Goal: Task Accomplishment & Management: Complete application form

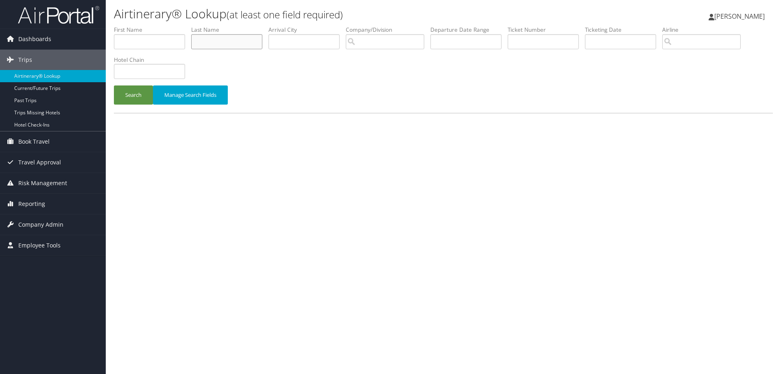
click at [217, 44] on input "text" at bounding box center [226, 41] width 71 height 15
type input "cantrell"
click at [114, 85] on button "Search" at bounding box center [133, 94] width 39 height 19
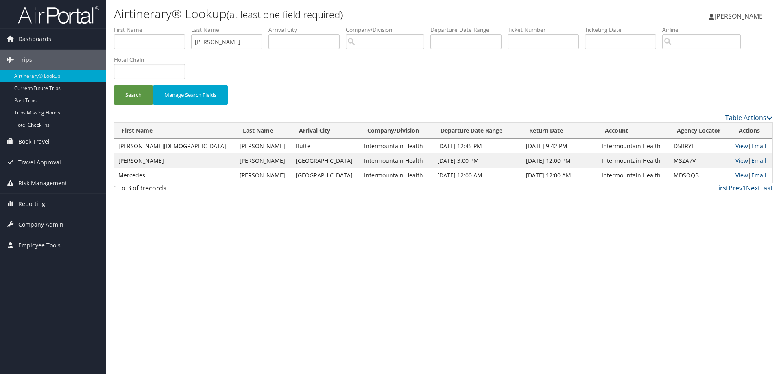
click at [752, 147] on link "Email" at bounding box center [759, 146] width 15 height 8
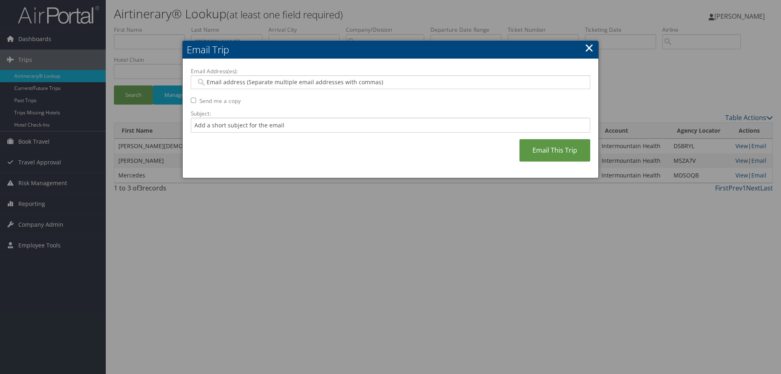
click at [210, 79] on input "Email Address(es):" at bounding box center [390, 82] width 389 height 8
type input "jacki"
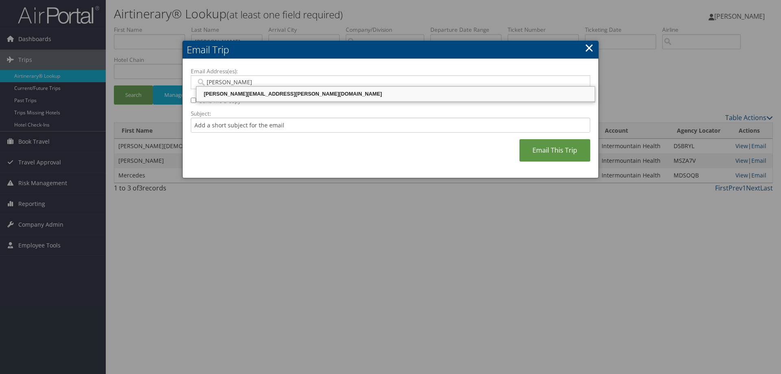
click at [220, 96] on div "JACKI.VERNON@IMAIL.ORG" at bounding box center [396, 94] width 396 height 8
type input "JACKI.VERNON@IMAIL.ORG"
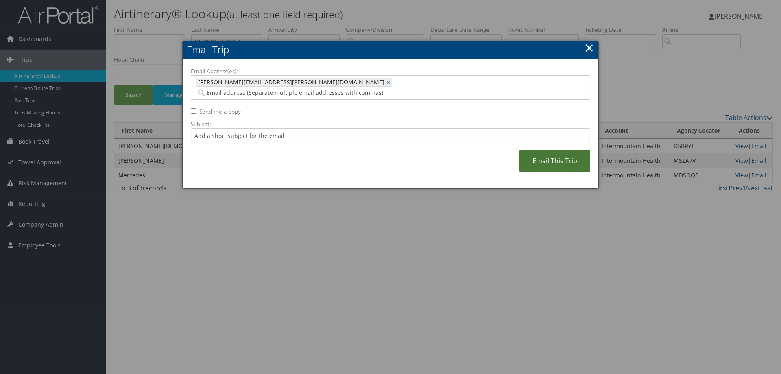
click at [531, 150] on link "Email This Trip" at bounding box center [555, 161] width 71 height 22
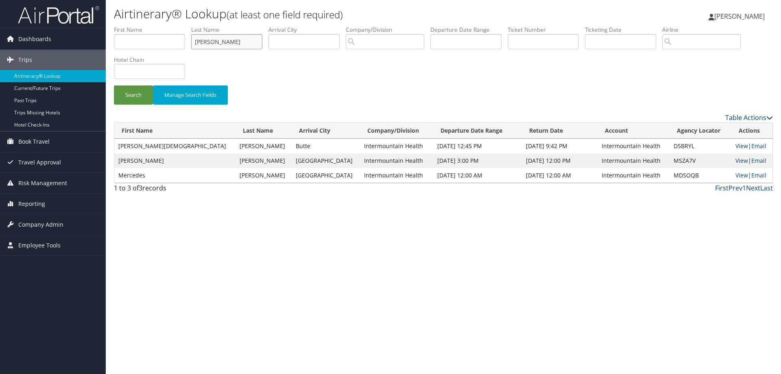
drag, startPoint x: 234, startPoint y: 42, endPoint x: 128, endPoint y: 39, distance: 106.3
click at [128, 26] on ul "First Name Last Name cantrell Departure City Arrival City Company/Division Airp…" at bounding box center [443, 26] width 659 height 0
click at [114, 85] on button "Search" at bounding box center [133, 94] width 39 height 19
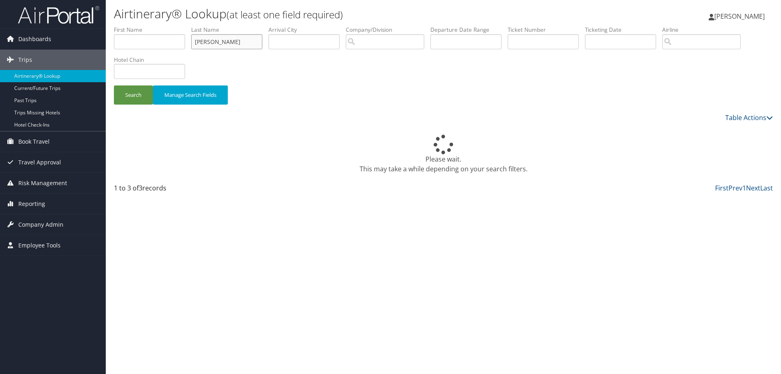
click at [224, 46] on input "cantrell" at bounding box center [226, 41] width 71 height 15
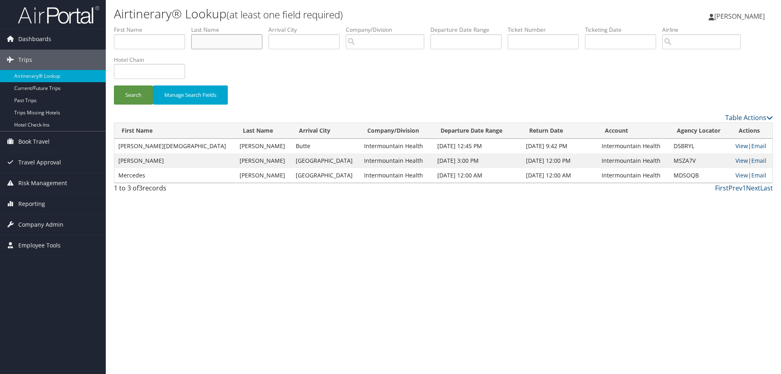
click at [230, 43] on input "text" at bounding box center [226, 41] width 71 height 15
type input "zheng"
click at [131, 93] on button "Search" at bounding box center [133, 94] width 39 height 19
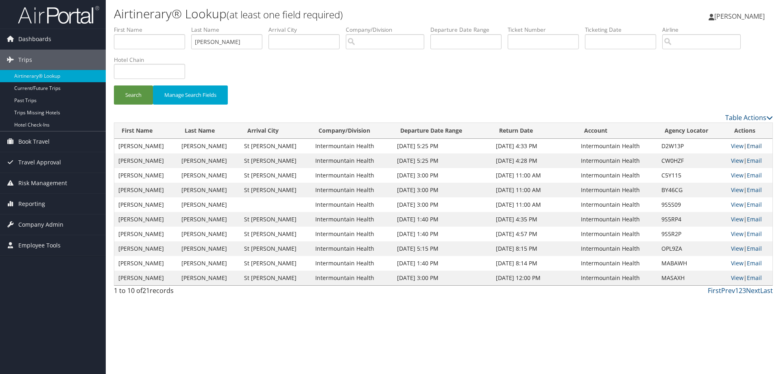
click at [752, 148] on link "Email" at bounding box center [754, 146] width 15 height 8
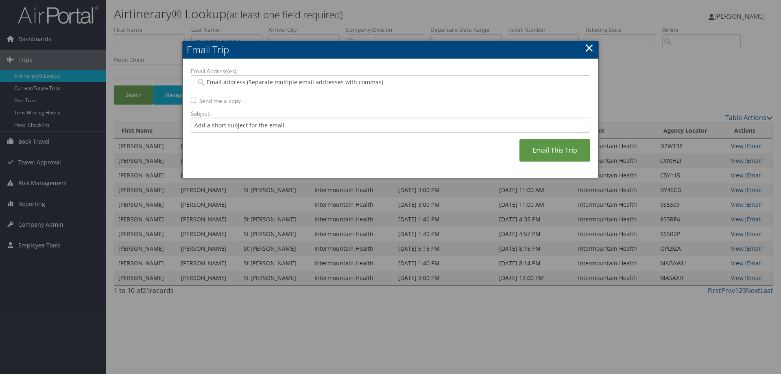
click at [214, 84] on input "Email Address(es):" at bounding box center [390, 82] width 389 height 8
type input "jacki"
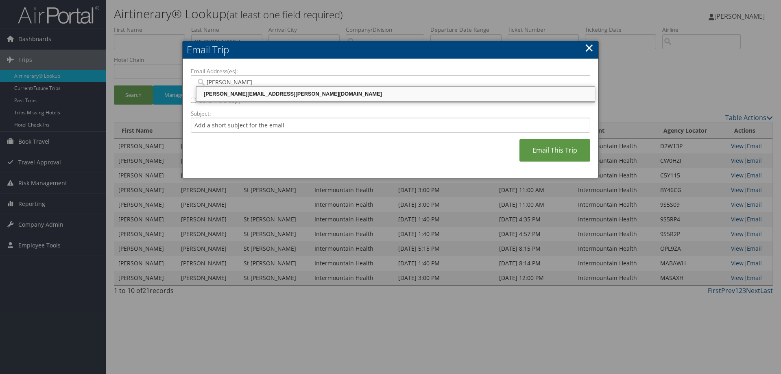
click at [213, 90] on div "JACKI.VERNON@IMAIL.ORG" at bounding box center [396, 94] width 396 height 8
type input "JACKI.VERNON@IMAIL.ORG"
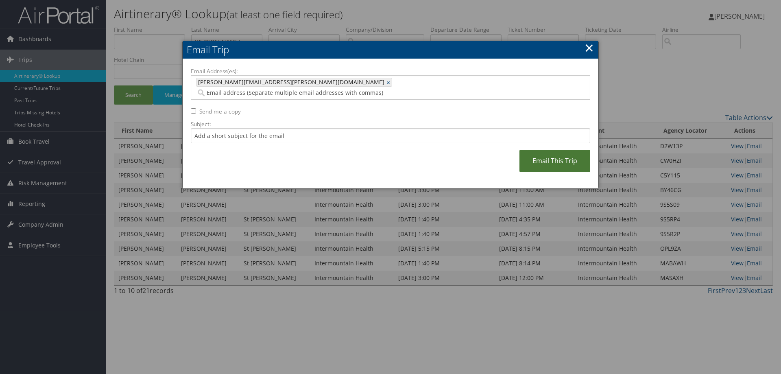
click at [543, 153] on link "Email This Trip" at bounding box center [555, 161] width 71 height 22
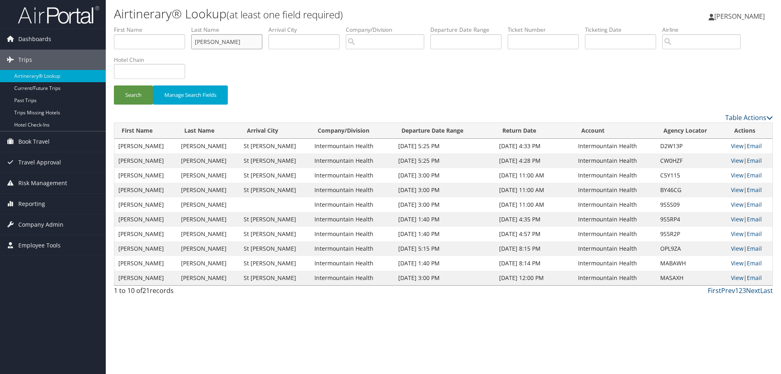
drag, startPoint x: 218, startPoint y: 46, endPoint x: 166, endPoint y: 43, distance: 52.6
click at [166, 26] on ul "First Name Last Name zheng Departure City Arrival City Company/Division Airport…" at bounding box center [443, 26] width 659 height 0
click at [747, 161] on link "Email" at bounding box center [754, 161] width 15 height 8
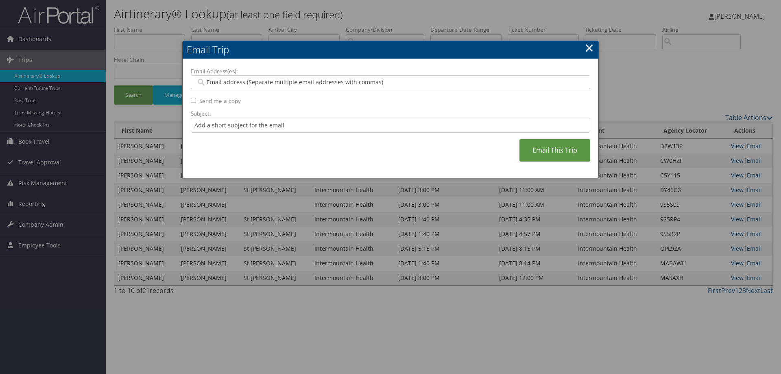
click at [218, 84] on input "Email Address(es):" at bounding box center [390, 82] width 389 height 8
type input "jacki"
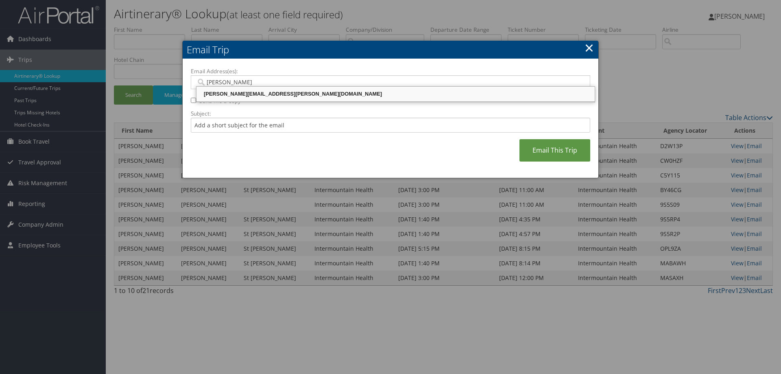
click at [218, 90] on div "JACKI.VERNON@IMAIL.ORG" at bounding box center [396, 94] width 396 height 8
type input "JACKI.VERNON@IMAIL.ORG"
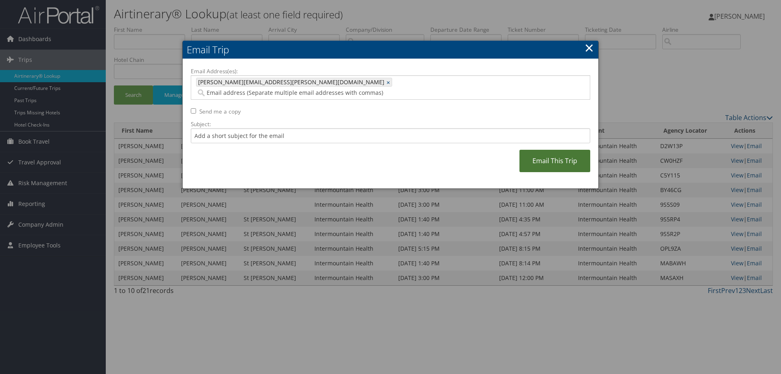
click at [555, 150] on link "Email This Trip" at bounding box center [555, 161] width 71 height 22
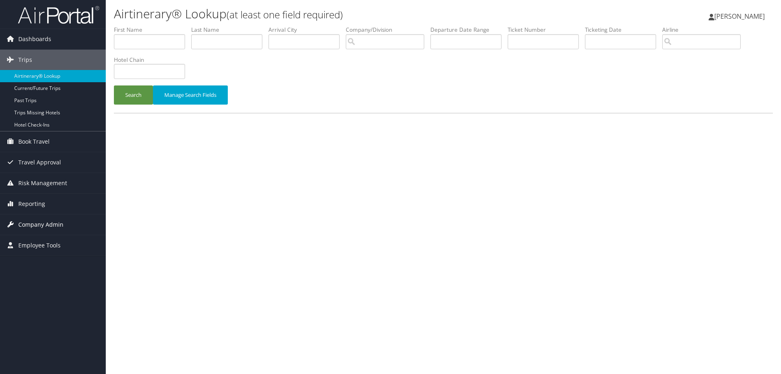
click at [40, 223] on span "Company Admin" at bounding box center [40, 224] width 45 height 20
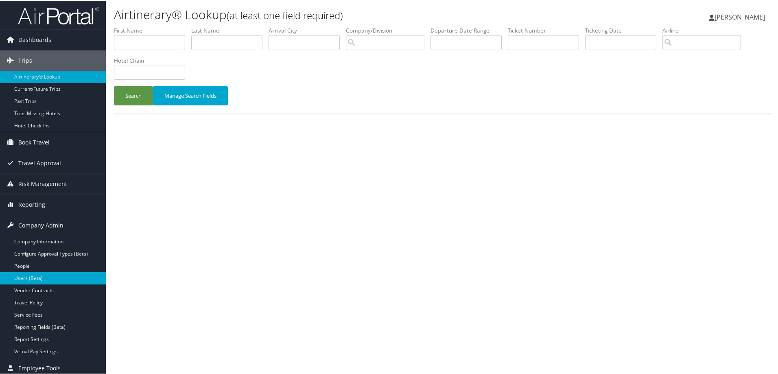
click at [28, 279] on link "Users (Beta)" at bounding box center [53, 277] width 106 height 12
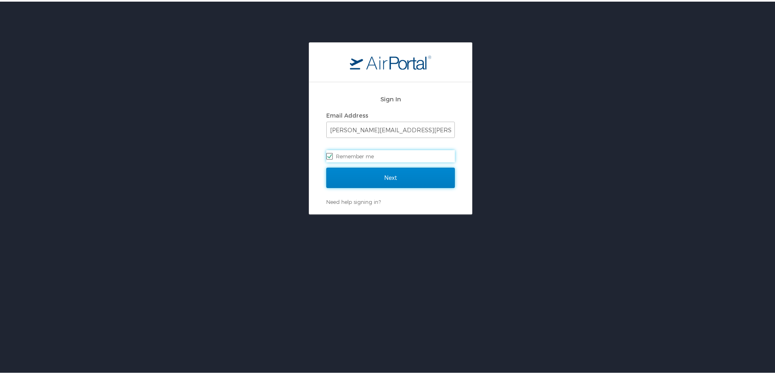
click at [364, 177] on input "Next" at bounding box center [390, 176] width 129 height 20
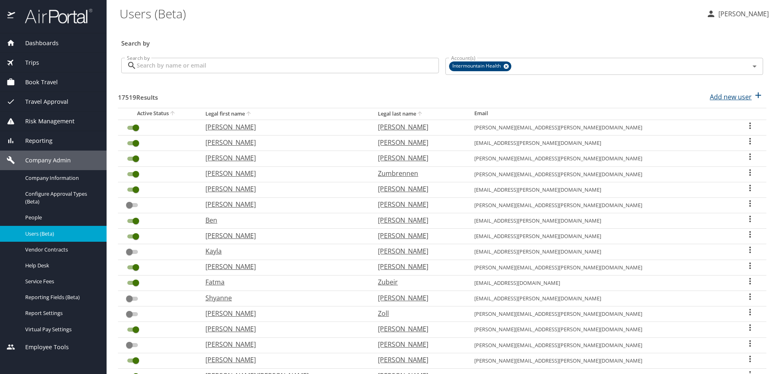
click at [725, 98] on p "Add new user" at bounding box center [731, 97] width 42 height 10
select select "US"
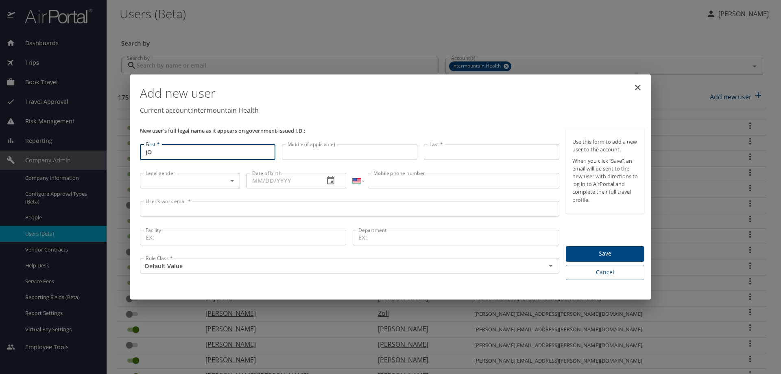
type input "j"
type input "Jordan"
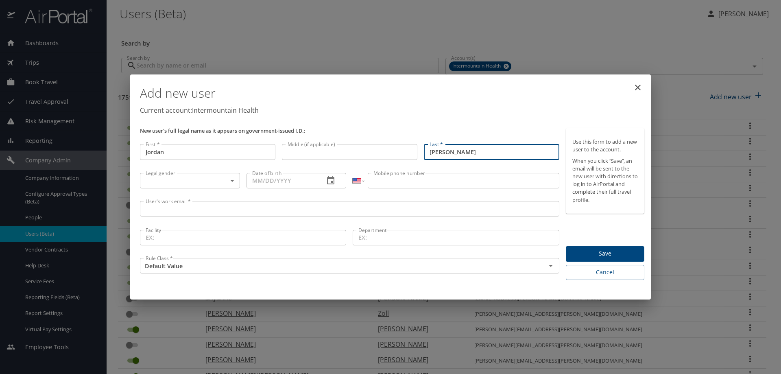
type input "[PERSON_NAME]"
click at [230, 178] on body "Dashboards AirPortal 360™ Manager My Travel Dashboard Trips Airtinerary® Lookup…" at bounding box center [390, 187] width 781 height 374
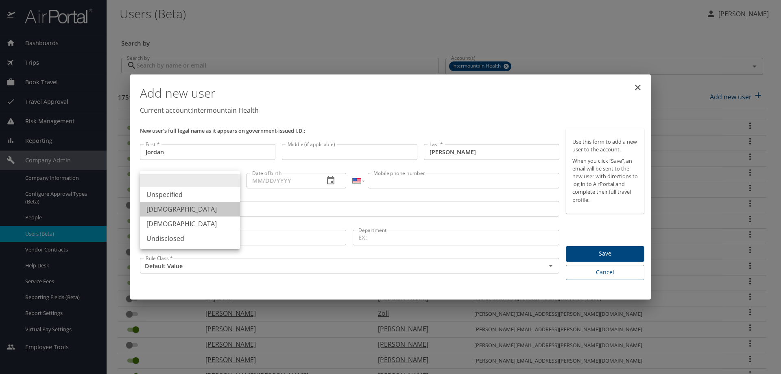
click at [204, 204] on li "[DEMOGRAPHIC_DATA]" at bounding box center [190, 209] width 100 height 15
type input "[DEMOGRAPHIC_DATA]"
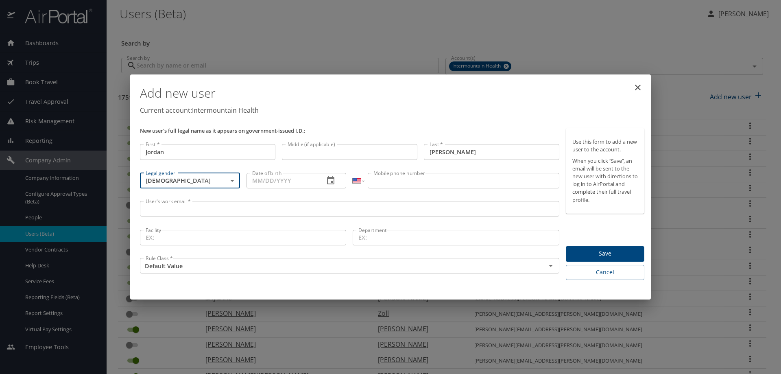
click at [259, 184] on input "Date of birth" at bounding box center [283, 180] width 72 height 15
type input "[DATE]"
click at [391, 185] on input "Mobile phone number" at bounding box center [463, 180] width 191 height 15
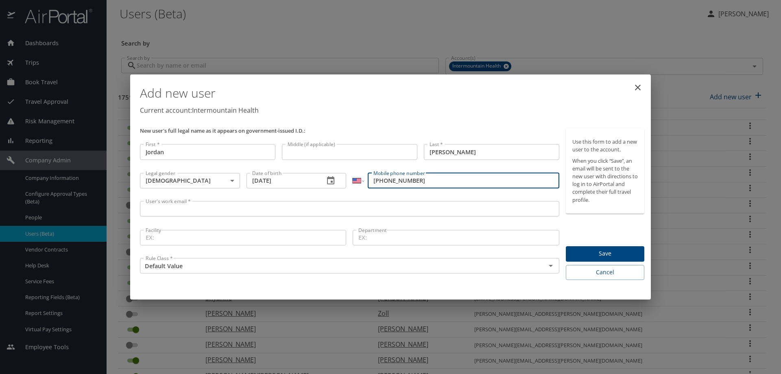
type input "[PHONE_NUMBER]"
click at [182, 203] on input "User's work email *" at bounding box center [350, 208] width 420 height 15
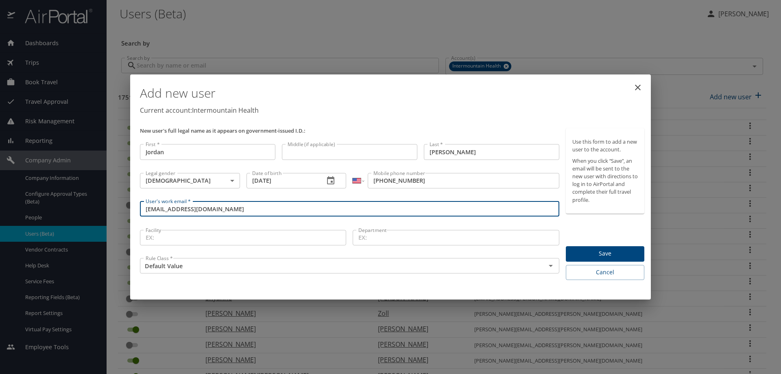
click at [225, 207] on input "[EMAIL_ADDRESS][DOMAIN_NAME]" at bounding box center [350, 208] width 420 height 15
click at [171, 208] on input "[EMAIL_ADDRESS][DOMAIN_NAME]" at bounding box center [350, 208] width 420 height 15
type input "[PERSON_NAME][EMAIL_ADDRESS][PERSON_NAME][DOMAIN_NAME]"
click at [168, 241] on input "Facility" at bounding box center [243, 237] width 206 height 15
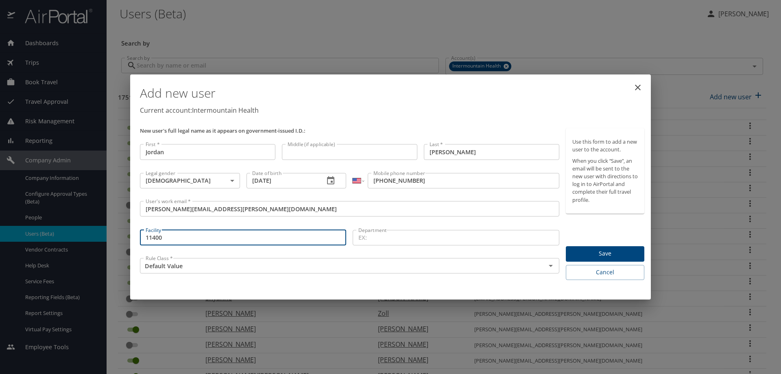
type input "11400"
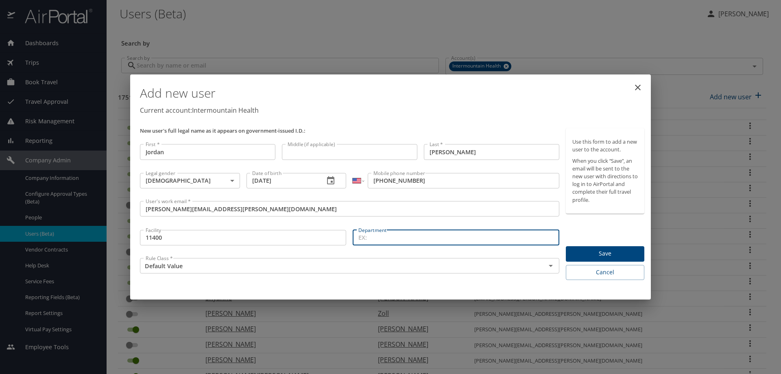
click at [367, 240] on input "Department" at bounding box center [456, 237] width 206 height 15
type input "44446"
click at [302, 267] on input "Default Value" at bounding box center [337, 265] width 391 height 11
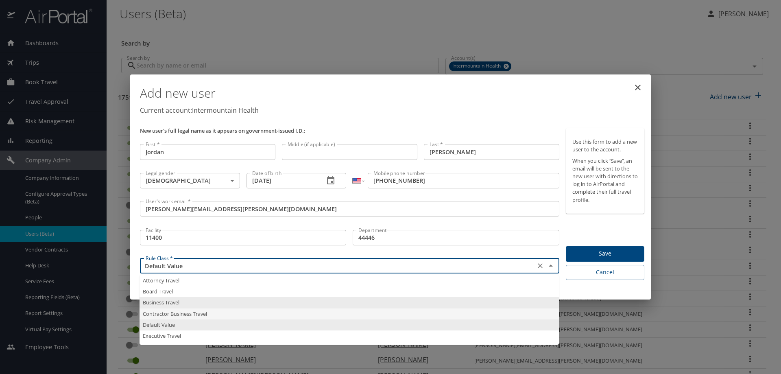
click at [206, 313] on li "Contractor Business Travel" at bounding box center [350, 313] width 420 height 11
type input "Contractor Business Travel"
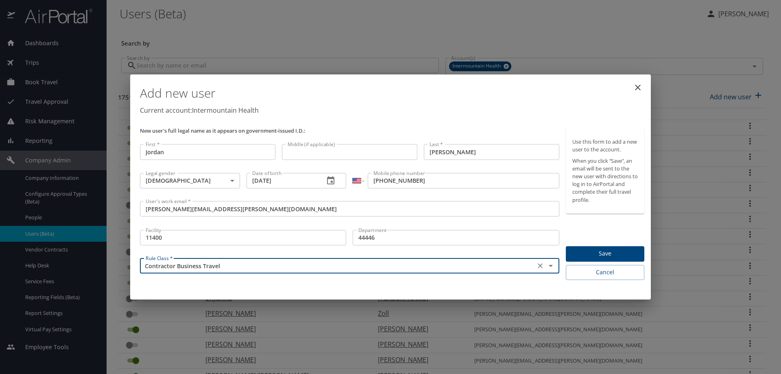
click at [589, 250] on span "Save" at bounding box center [606, 254] width 66 height 10
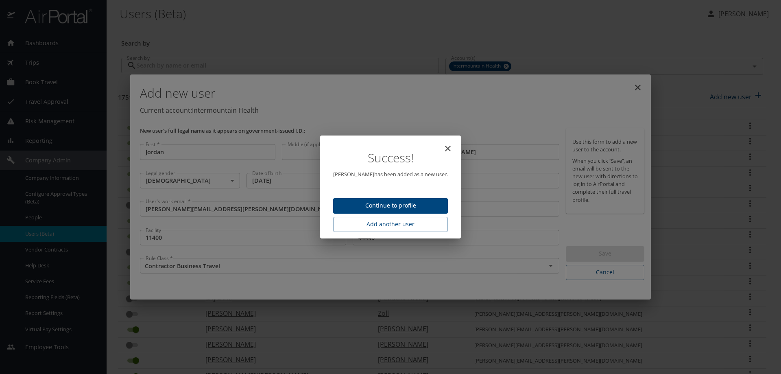
click at [374, 207] on span "Continue to profile" at bounding box center [391, 206] width 102 height 10
select select "US"
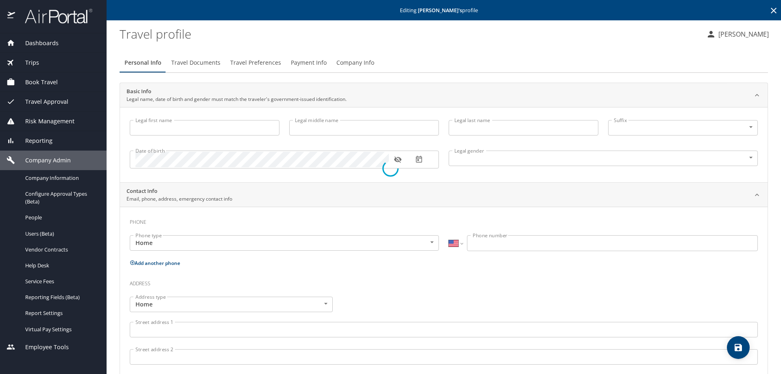
type input "Jordan"
type input "[PERSON_NAME]"
type input "[DEMOGRAPHIC_DATA]"
select select "US"
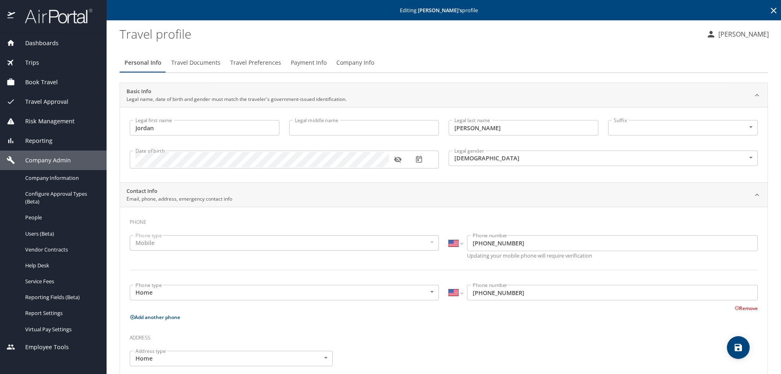
click at [189, 64] on span "Travel Documents" at bounding box center [195, 63] width 49 height 10
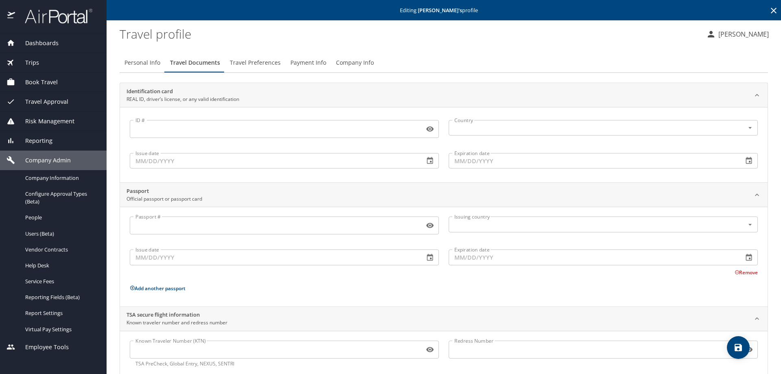
click at [145, 342] on input "Known Traveler Number (KTN)" at bounding box center [275, 349] width 291 height 15
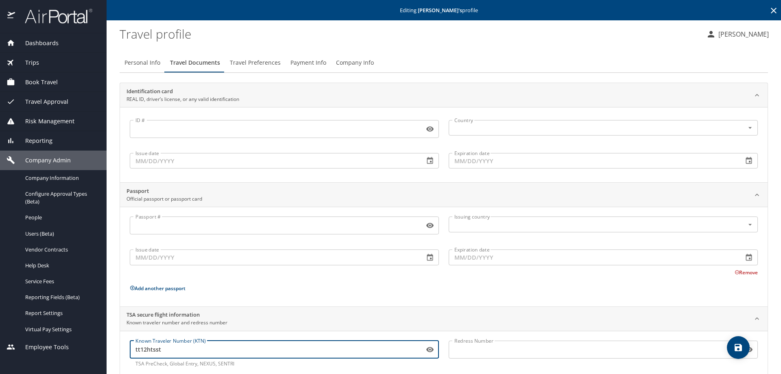
type input "tt12htsst"
click at [735, 346] on icon "save" at bounding box center [739, 348] width 10 height 10
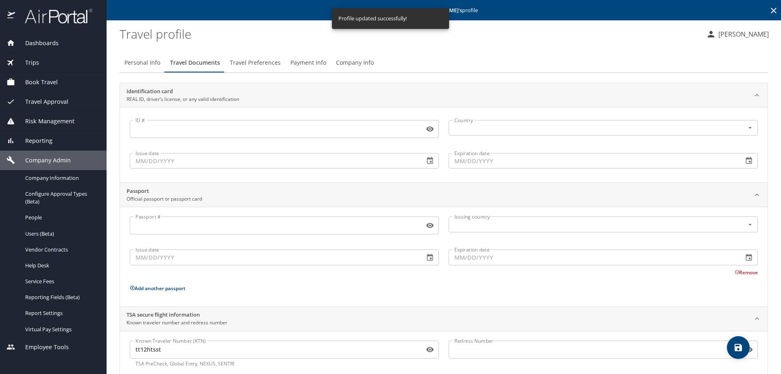
click at [249, 63] on span "Travel Preferences" at bounding box center [255, 63] width 51 height 10
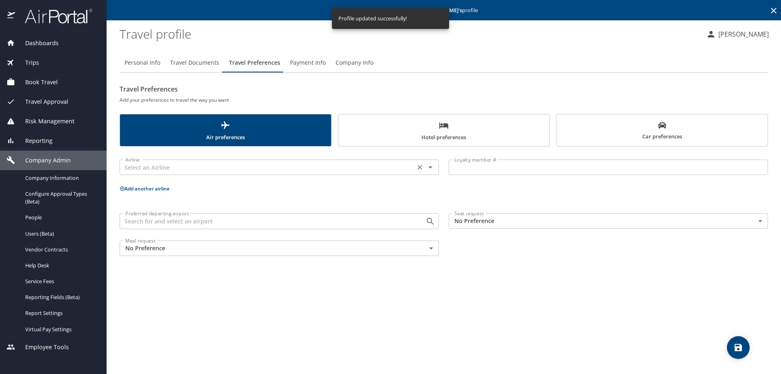
click at [166, 167] on input "text" at bounding box center [267, 167] width 291 height 11
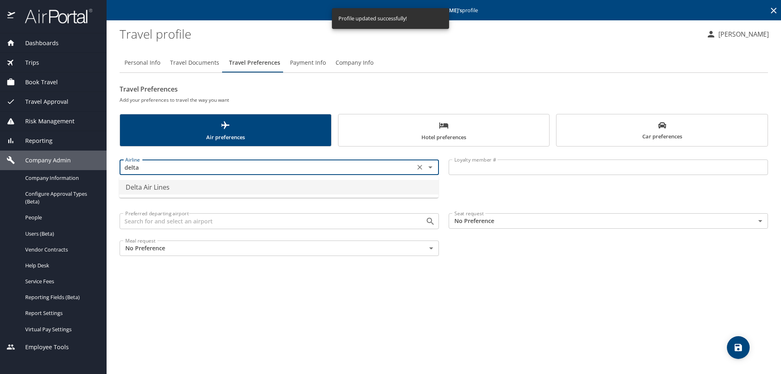
click at [153, 190] on li "Delta Air Lines" at bounding box center [278, 187] width 319 height 15
type input "Delta Air Lines"
click at [455, 169] on input "Loyalty member #" at bounding box center [608, 167] width 319 height 15
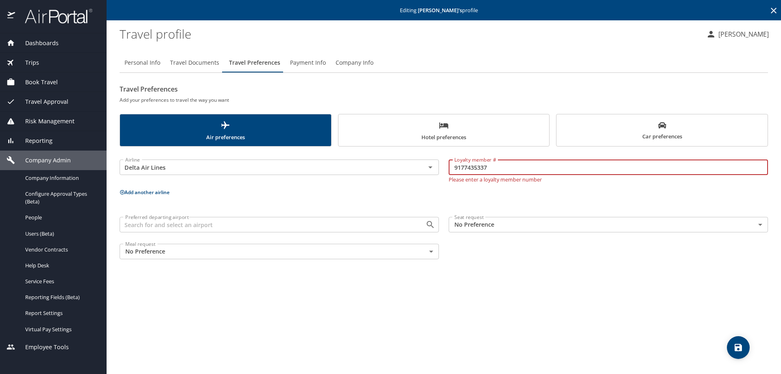
type input "9177435337"
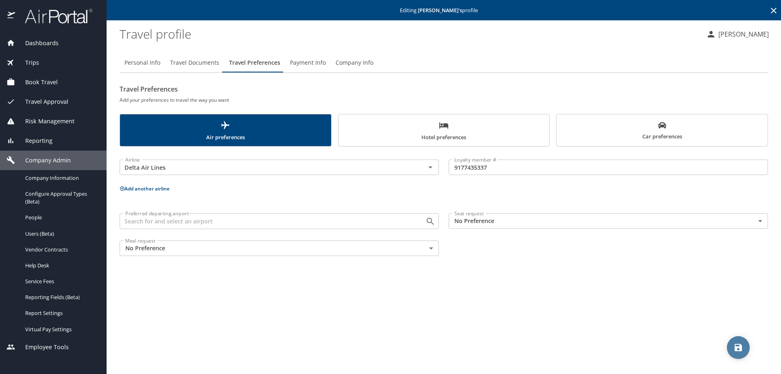
click at [739, 347] on icon "save" at bounding box center [738, 347] width 7 height 7
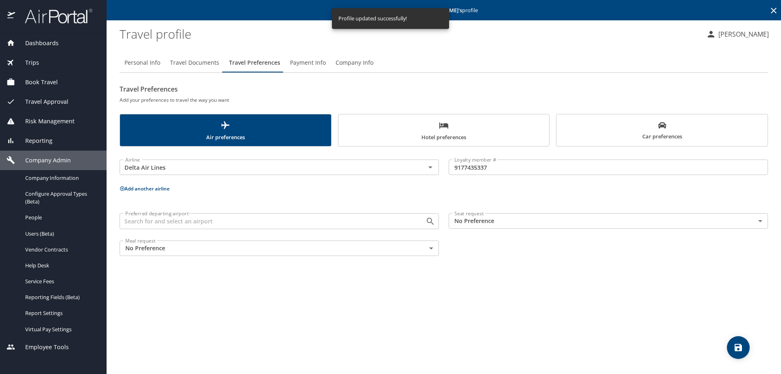
click at [774, 11] on icon at bounding box center [774, 11] width 6 height 6
